Goal: Information Seeking & Learning: Get advice/opinions

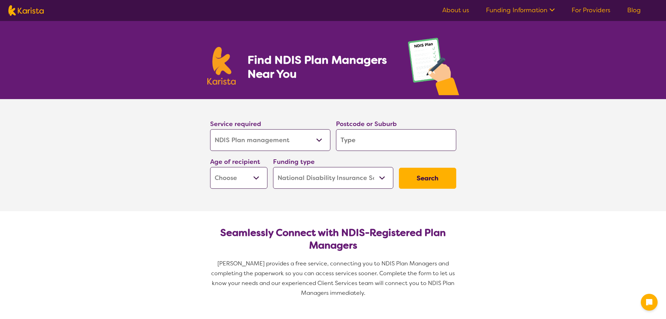
select select "NDIS Plan management"
select select "NDIS"
select select "NDIS Plan management"
select select "NDIS"
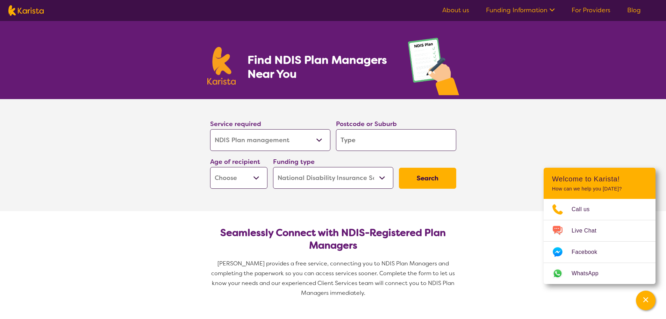
click at [391, 145] on input "search" at bounding box center [396, 140] width 120 height 22
type input "h"
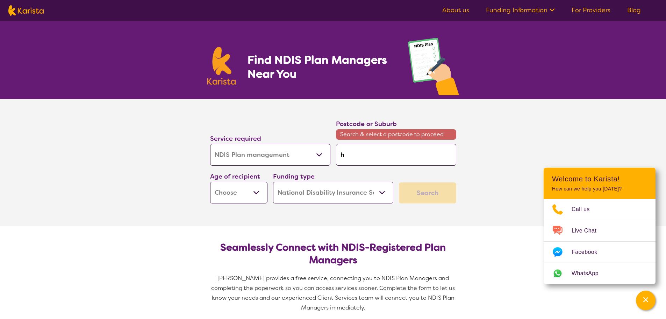
type input "hu"
type input "hur"
type input "hurs"
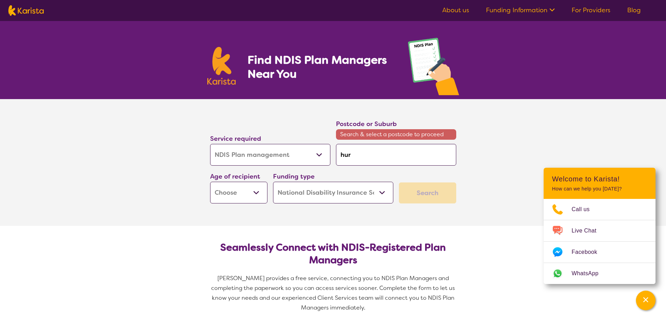
type input "hurs"
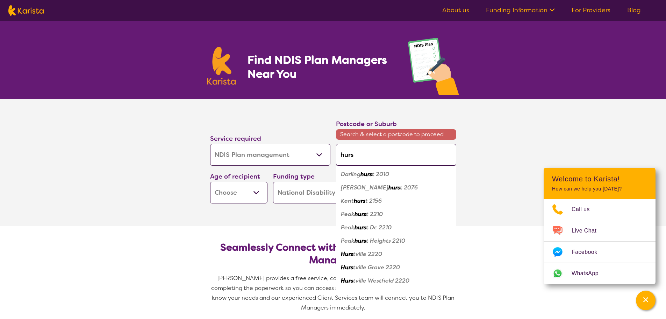
type input "[PERSON_NAME]"
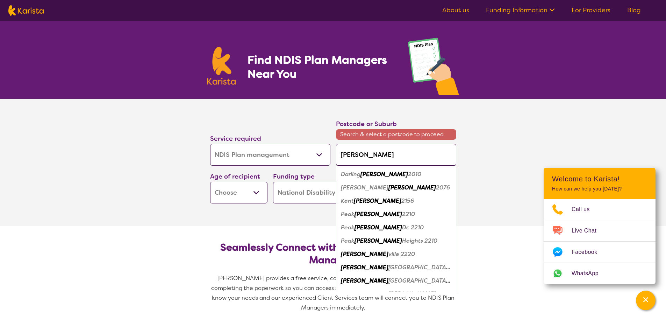
type input "hurstv"
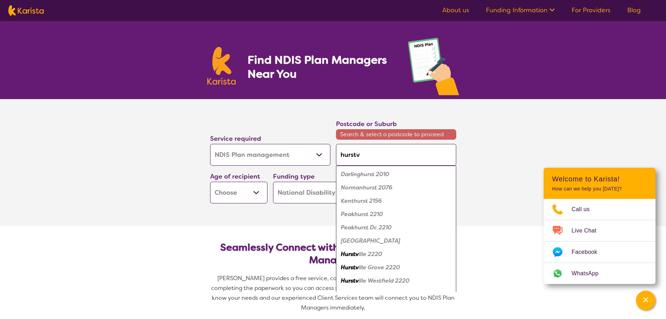
type input "hurstvi"
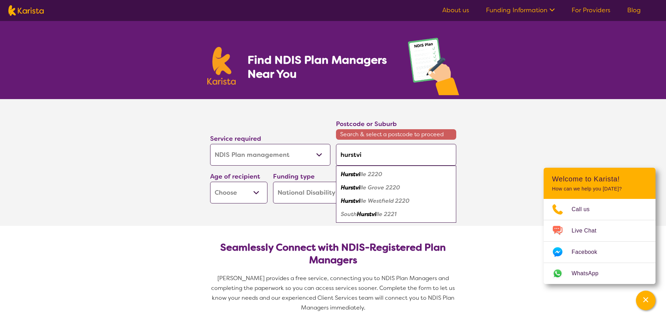
click at [391, 174] on div "Hurstvi lle 2220" at bounding box center [396, 174] width 113 height 13
type input "2220"
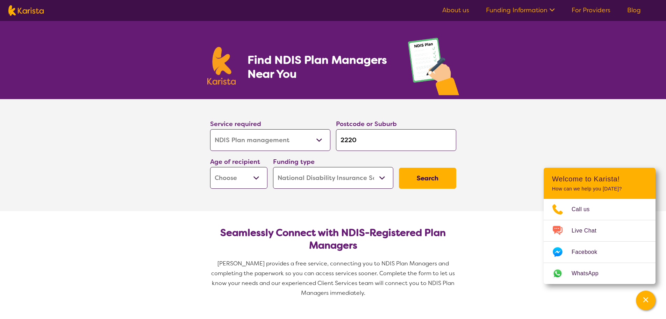
click at [261, 180] on select "Early Childhood - 0 to 9 Child - 10 to 11 Adolescent - 12 to 17 Adult - 18 to 6…" at bounding box center [238, 178] width 57 height 22
select select "EC"
click at [210, 167] on select "Early Childhood - 0 to 9 Child - 10 to 11 Adolescent - 12 to 17 Adult - 18 to 6…" at bounding box center [238, 178] width 57 height 22
select select "EC"
click at [332, 185] on select "Home Care Package (HCP) National Disability Insurance Scheme (NDIS) I don't know" at bounding box center [333, 178] width 120 height 22
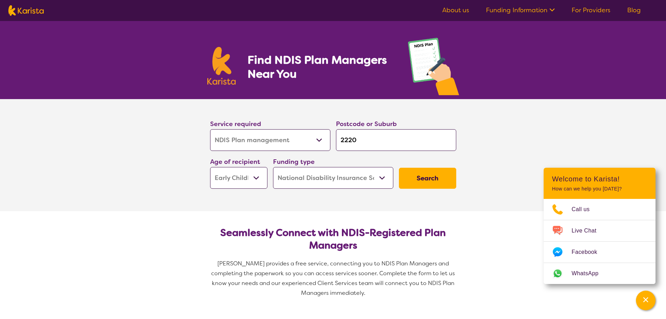
click at [273, 167] on select "Home Care Package (HCP) National Disability Insurance Scheme (NDIS) I don't know" at bounding box center [333, 178] width 120 height 22
click at [425, 184] on button "Search" at bounding box center [427, 178] width 57 height 21
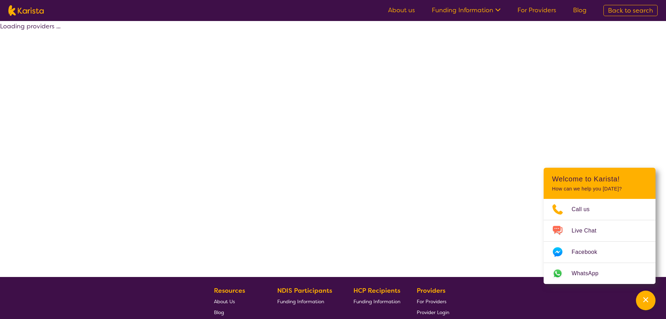
select select "by_score"
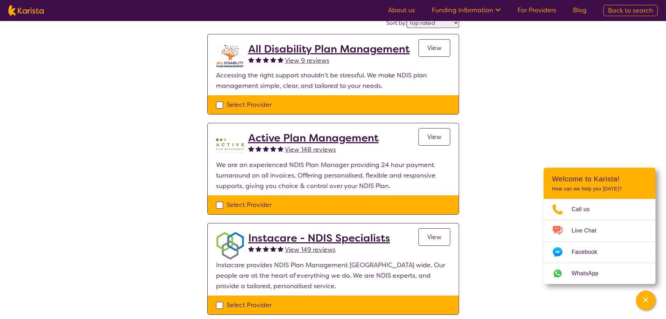
scroll to position [56, 0]
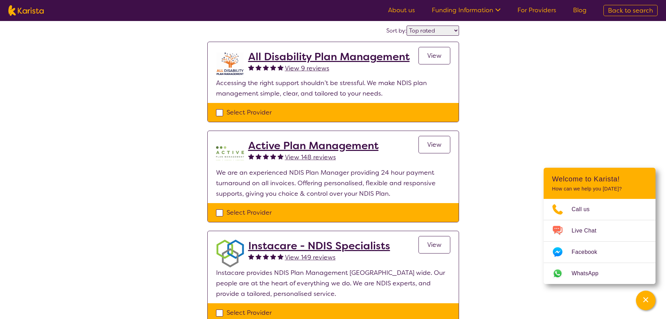
click at [345, 58] on h2 "All Disability Plan Management" at bounding box center [329, 56] width 162 height 13
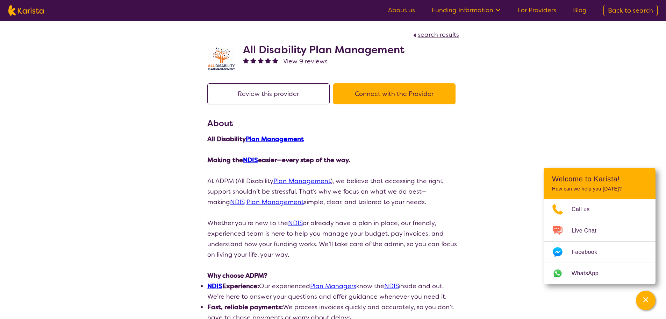
click at [394, 96] on button "Connect with the Provider" at bounding box center [394, 93] width 122 height 21
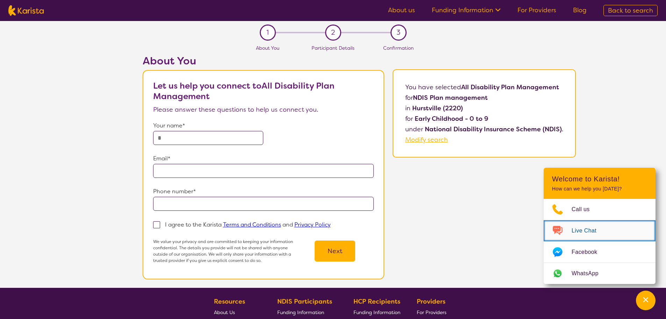
click at [584, 235] on span "Live Chat" at bounding box center [588, 230] width 33 height 10
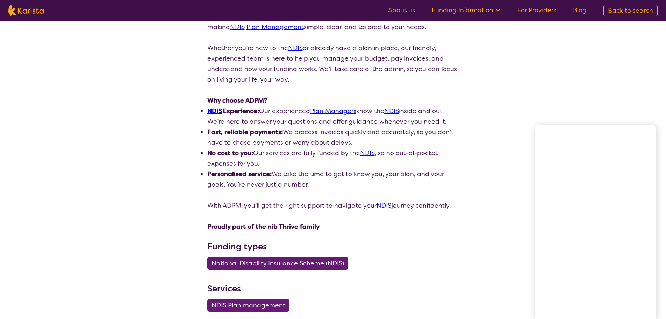
scroll to position [56, 0]
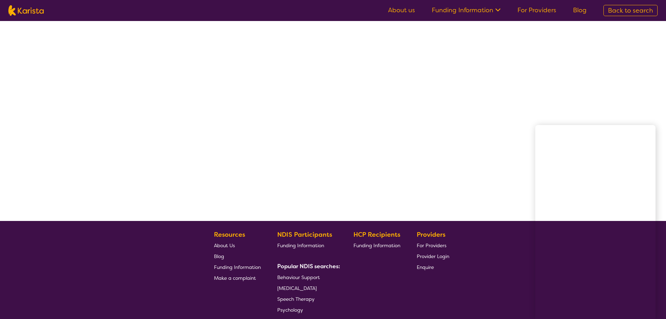
select select "by_score"
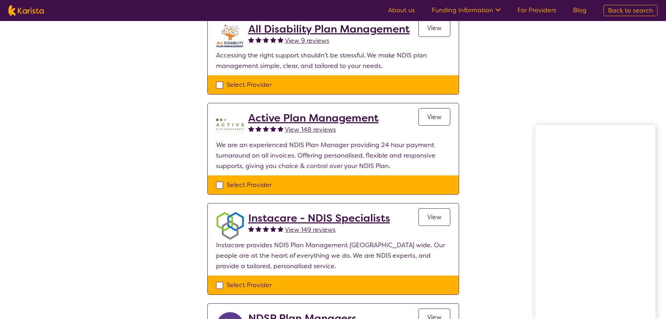
scroll to position [0, 0]
